Goal: Navigation & Orientation: Find specific page/section

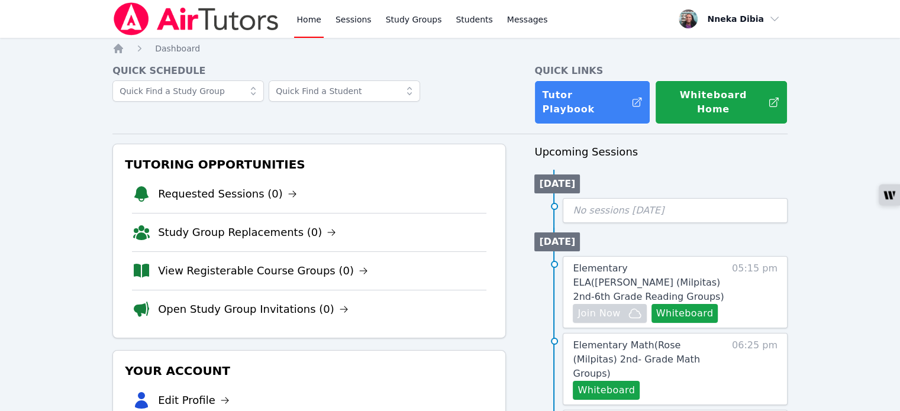
click at [722, 147] on h3 "Upcoming Sessions" at bounding box center [660, 152] width 253 height 17
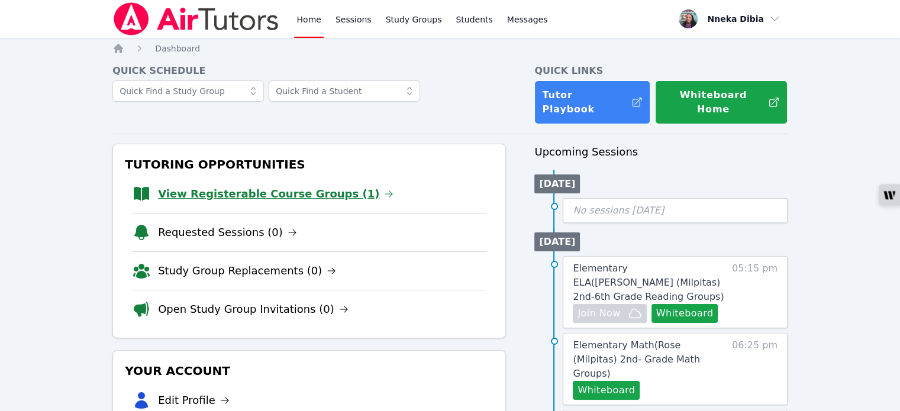
click at [282, 186] on link "View Registerable Course Groups (1)" at bounding box center [275, 194] width 235 height 17
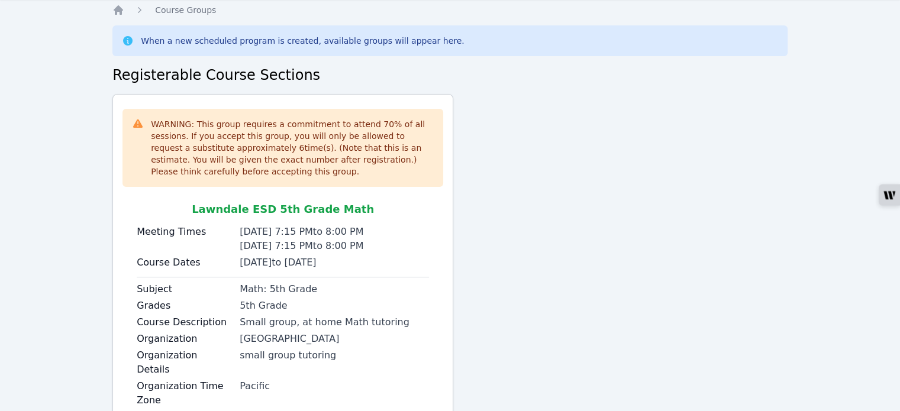
scroll to position [59, 0]
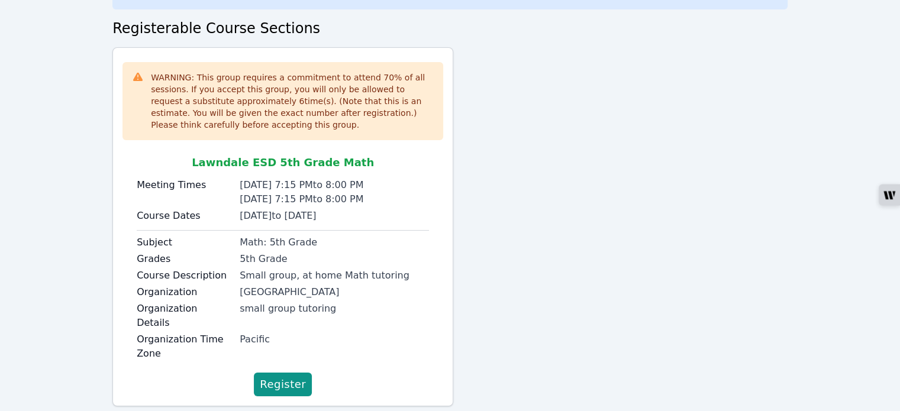
scroll to position [99, 0]
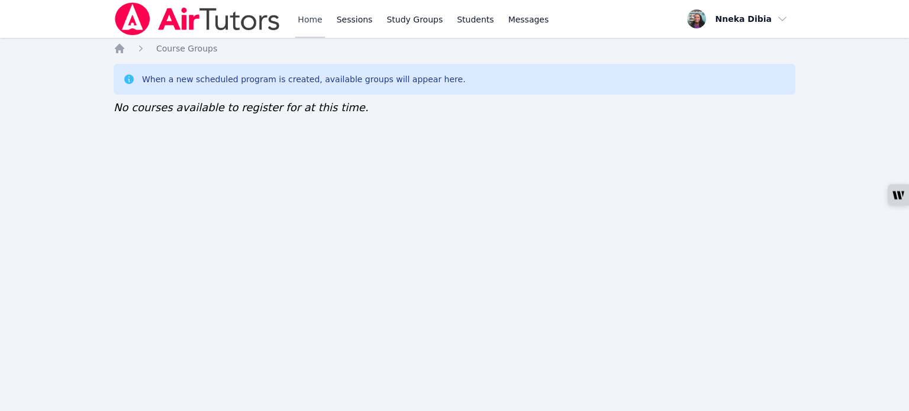
click at [304, 17] on link "Home" at bounding box center [309, 19] width 29 height 38
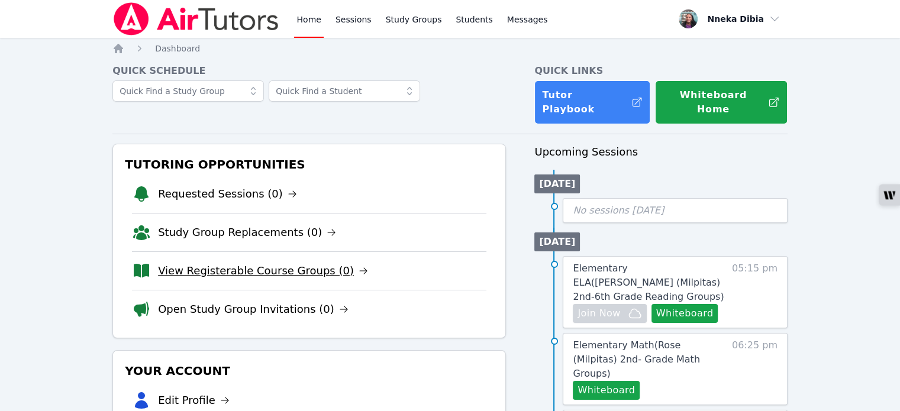
click at [221, 263] on link "View Registerable Course Groups (0)" at bounding box center [263, 271] width 210 height 17
